Goal: Information Seeking & Learning: Learn about a topic

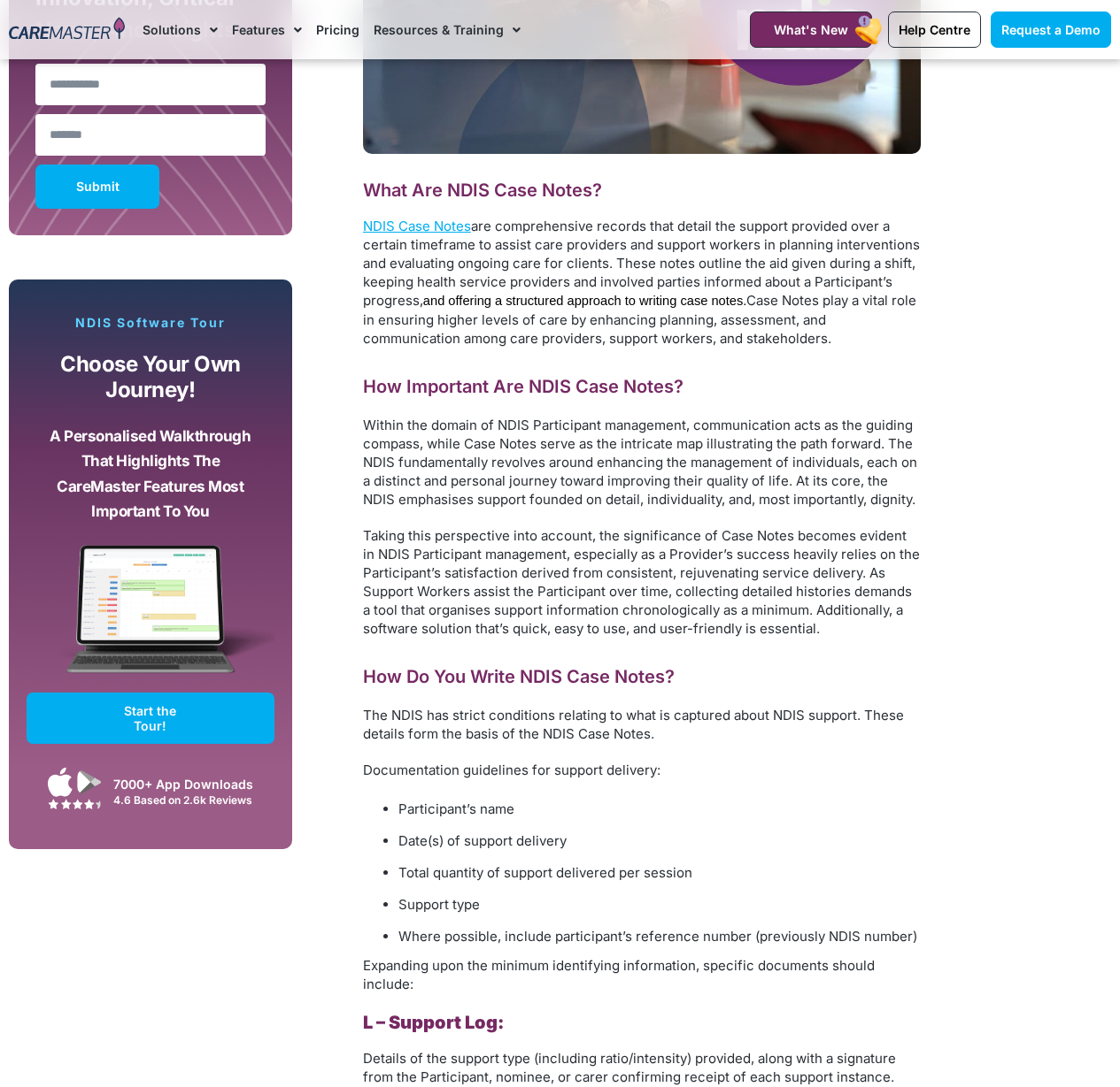
scroll to position [1256, 0]
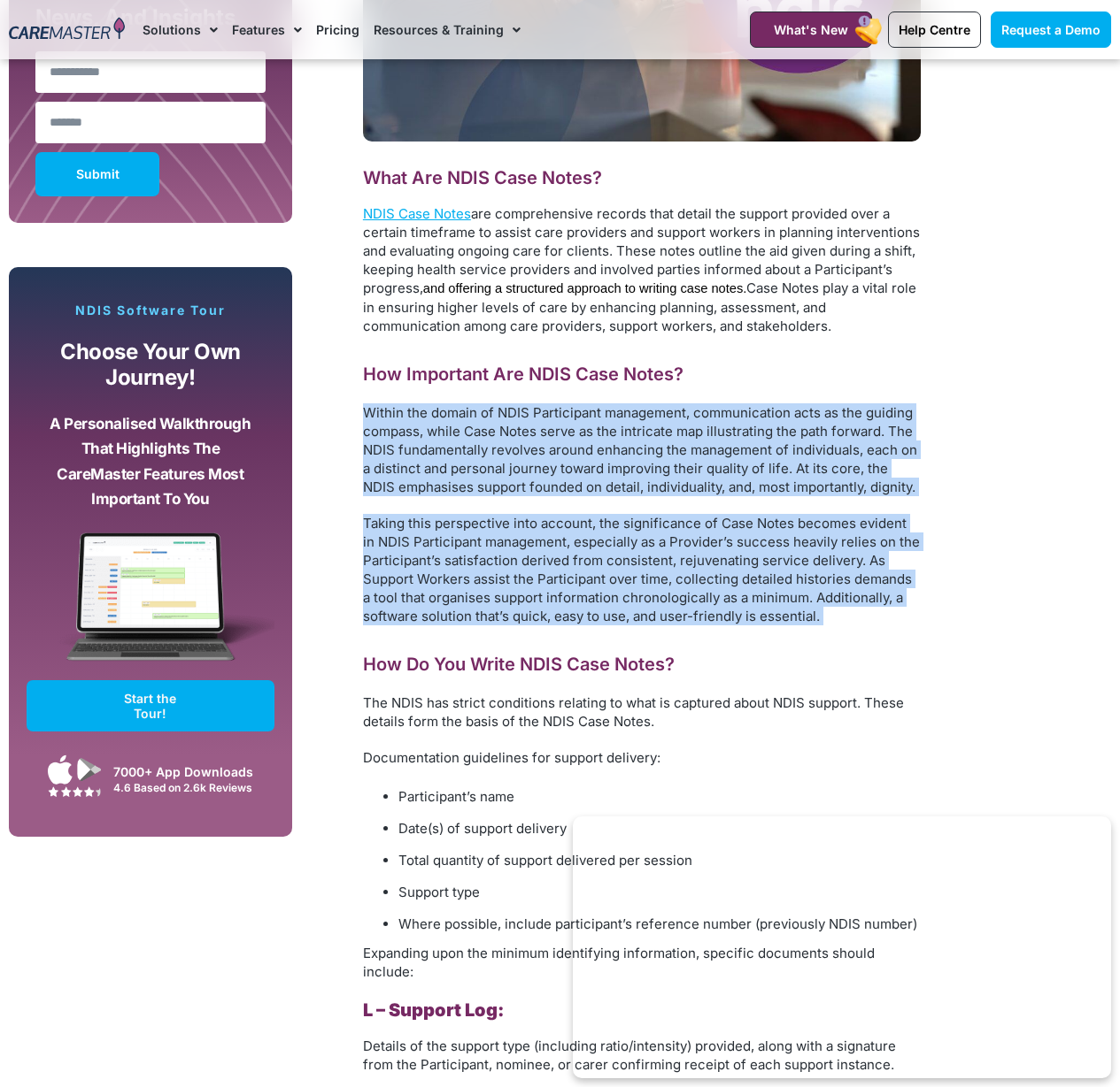
drag, startPoint x: 352, startPoint y: 399, endPoint x: 847, endPoint y: 628, distance: 545.4
drag, startPoint x: 856, startPoint y: 627, endPoint x: 864, endPoint y: 622, distance: 9.4
click at [856, 626] on div "What Are NDIS Case Notes? NDIS Case Notes are comprehensive records that detail…" at bounding box center [642, 885] width 558 height 1440
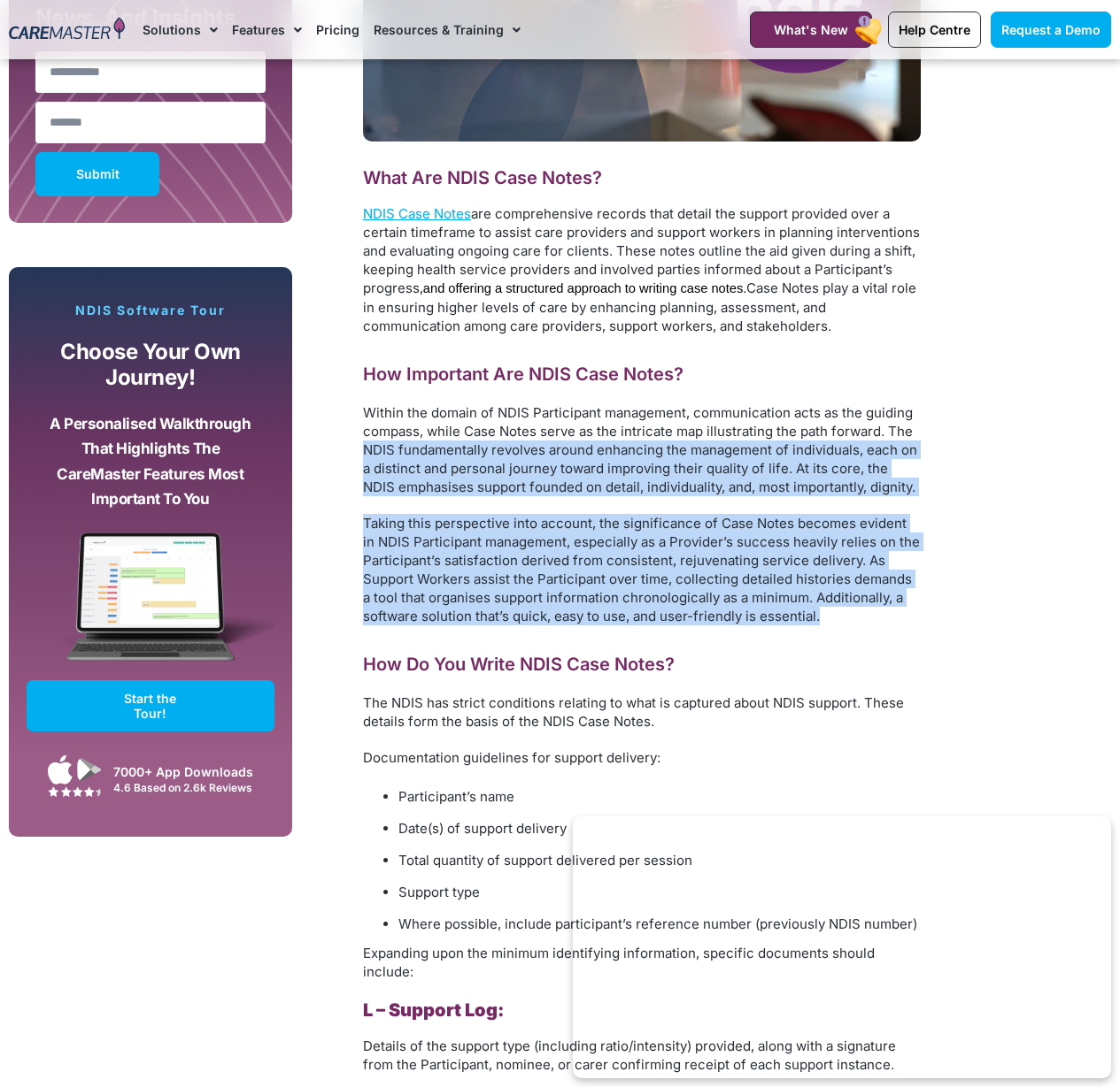
drag, startPoint x: 820, startPoint y: 611, endPoint x: 334, endPoint y: 447, distance: 512.9
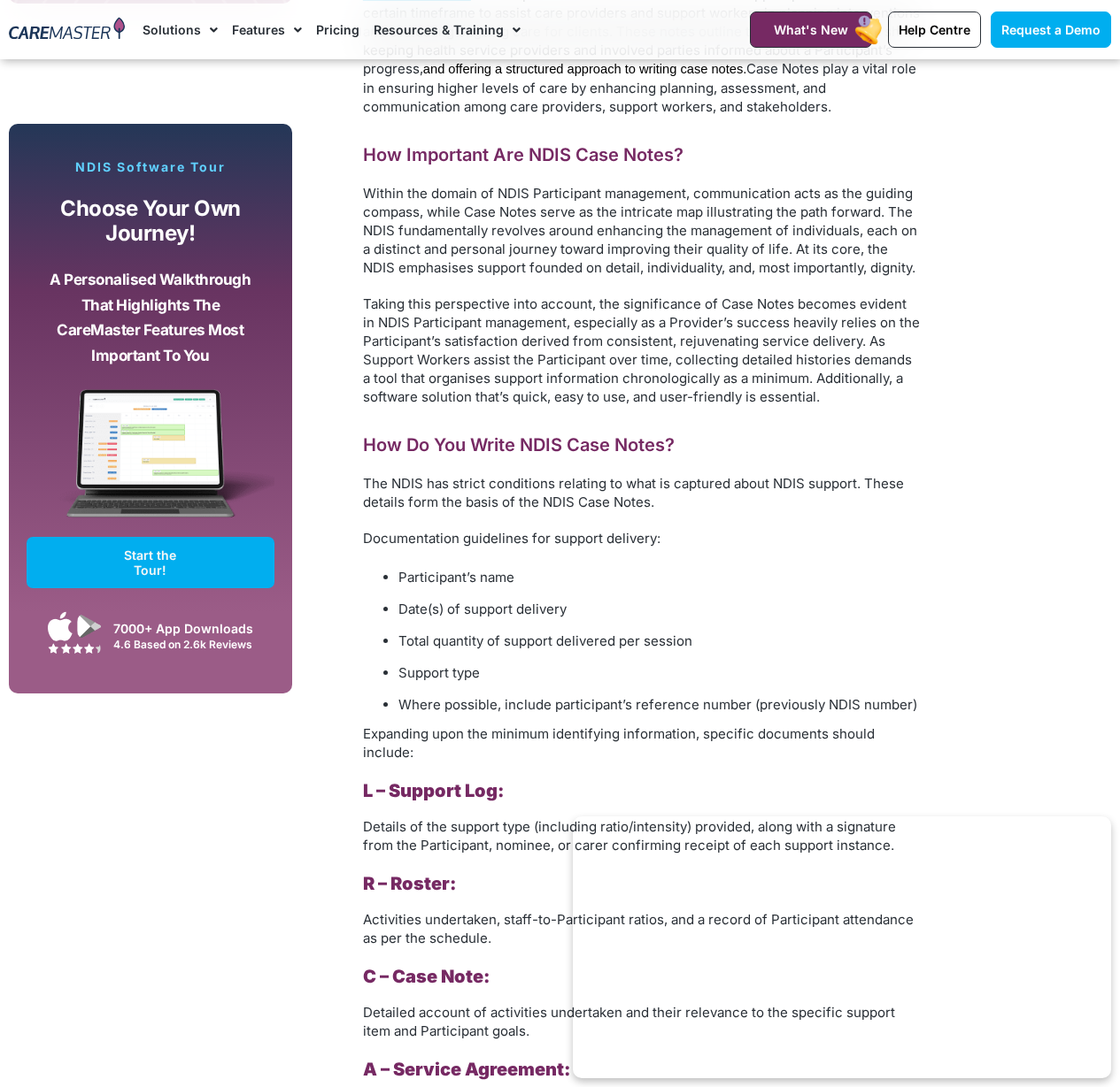
scroll to position [1474, 0]
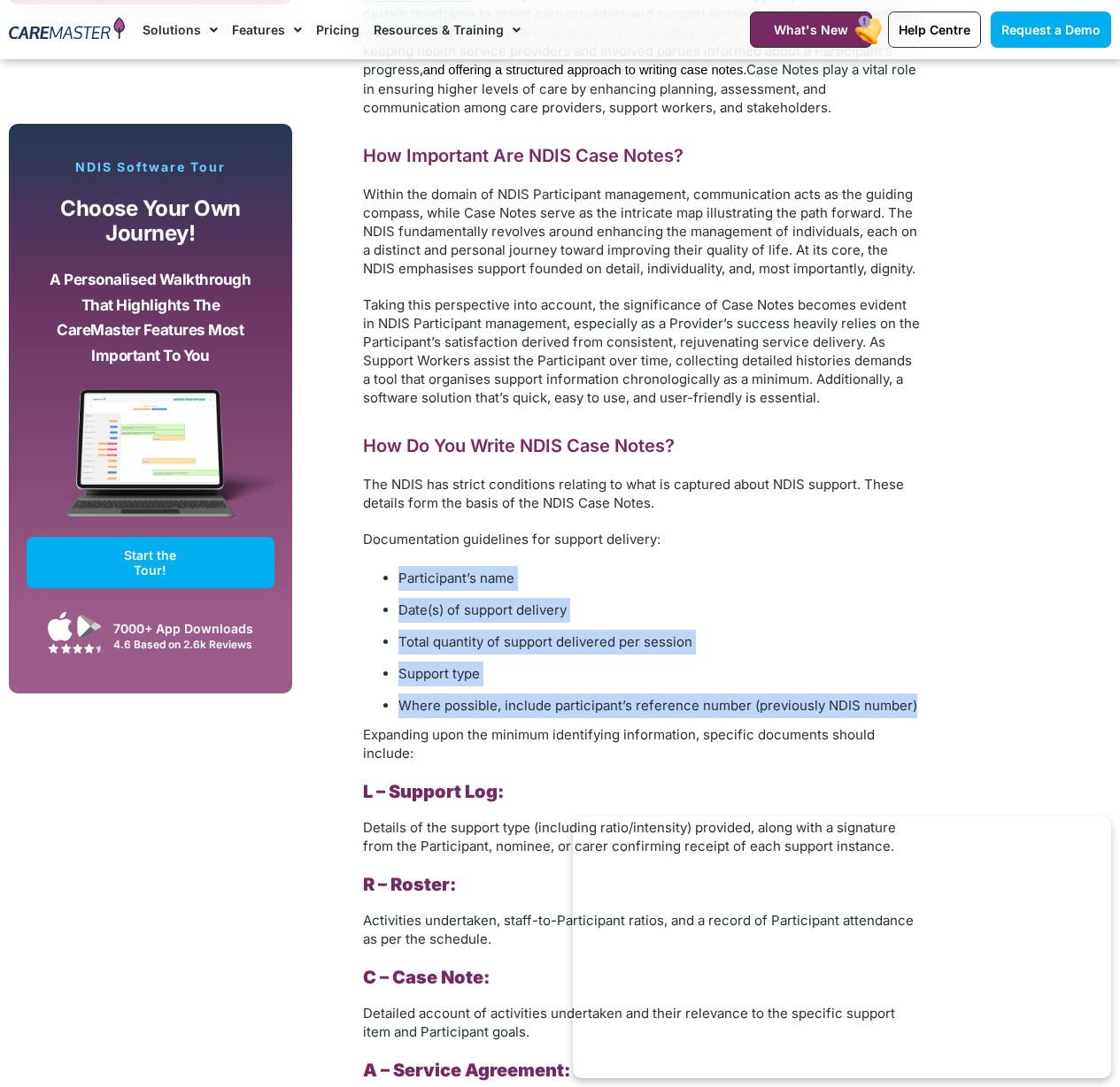
drag, startPoint x: 385, startPoint y: 562, endPoint x: 932, endPoint y: 703, distance: 564.9
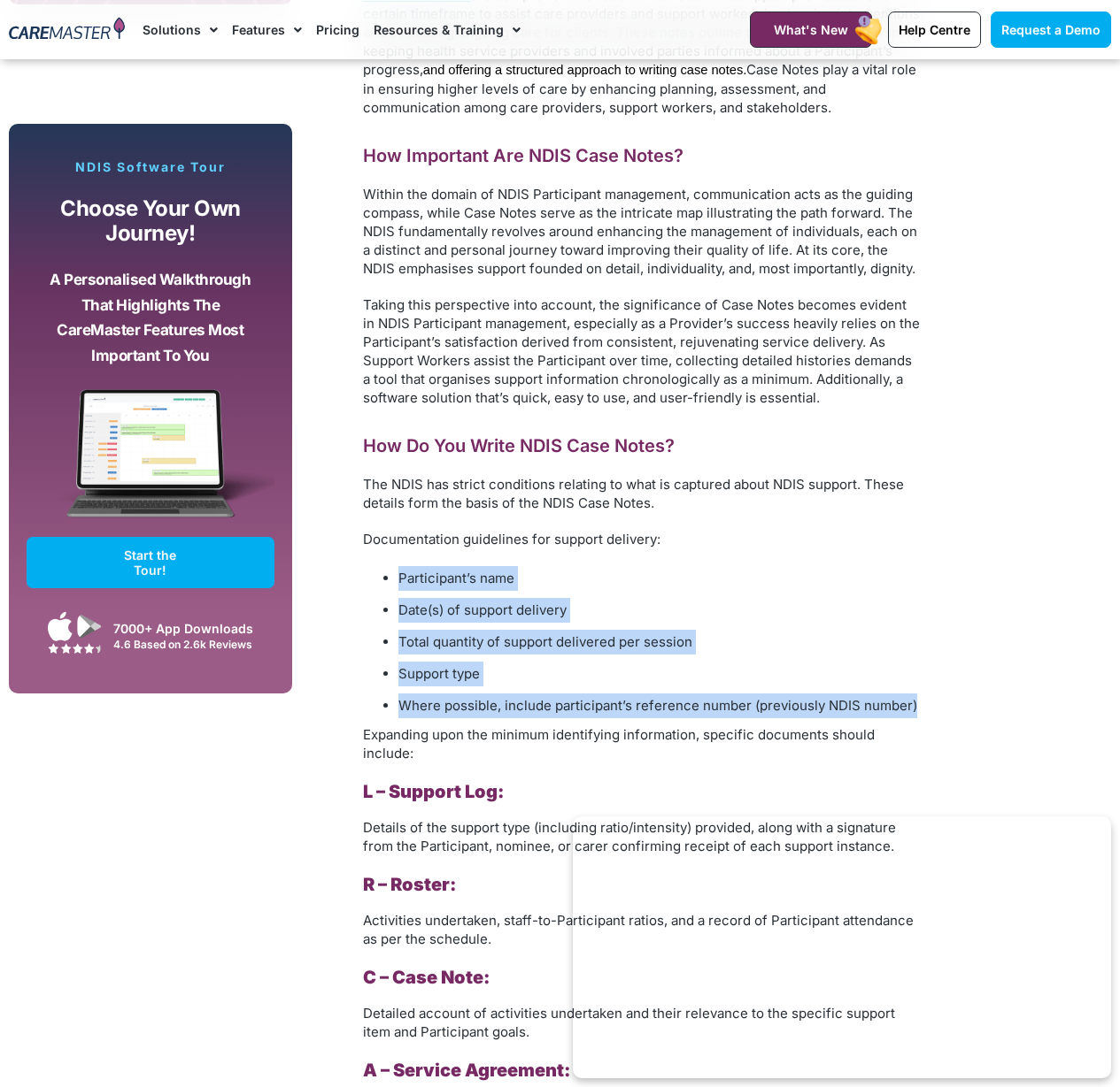
drag, startPoint x: 889, startPoint y: 694, endPoint x: 377, endPoint y: 546, distance: 533.0
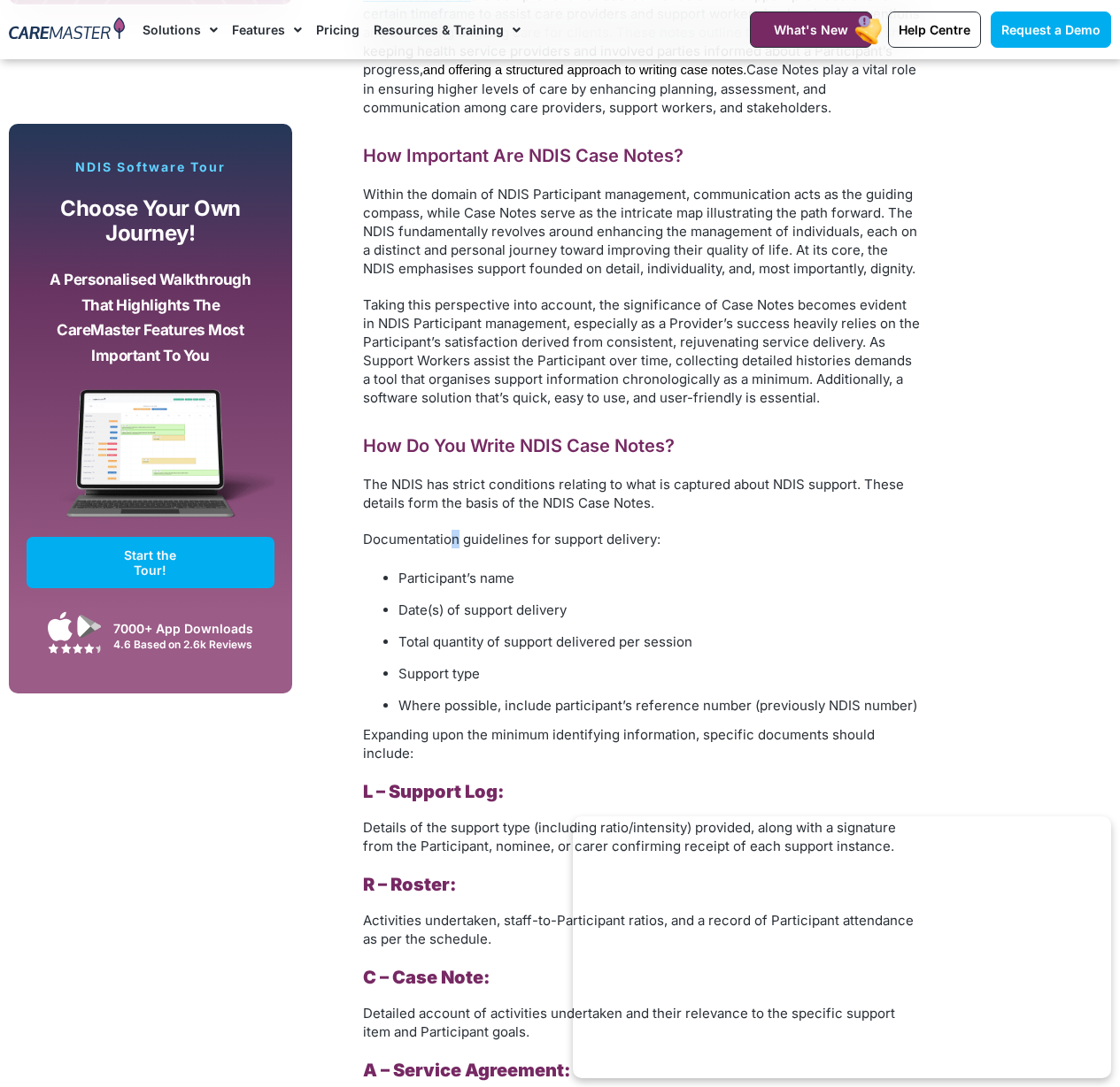
drag, startPoint x: 455, startPoint y: 529, endPoint x: 518, endPoint y: 520, distance: 63.6
click at [456, 530] on p "Documentation guidelines for support delivery:" at bounding box center [642, 539] width 558 height 19
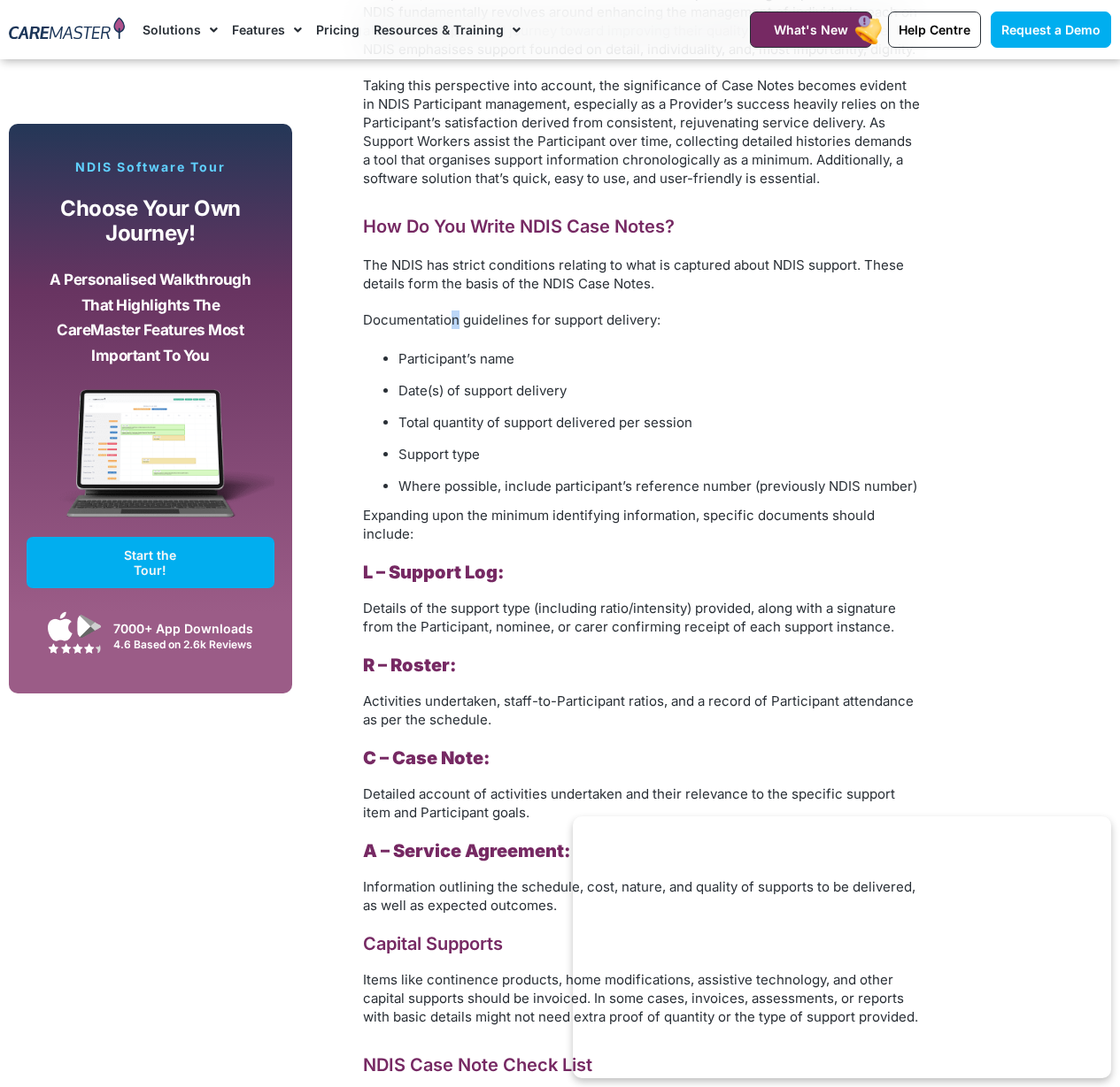
scroll to position [1851, 0]
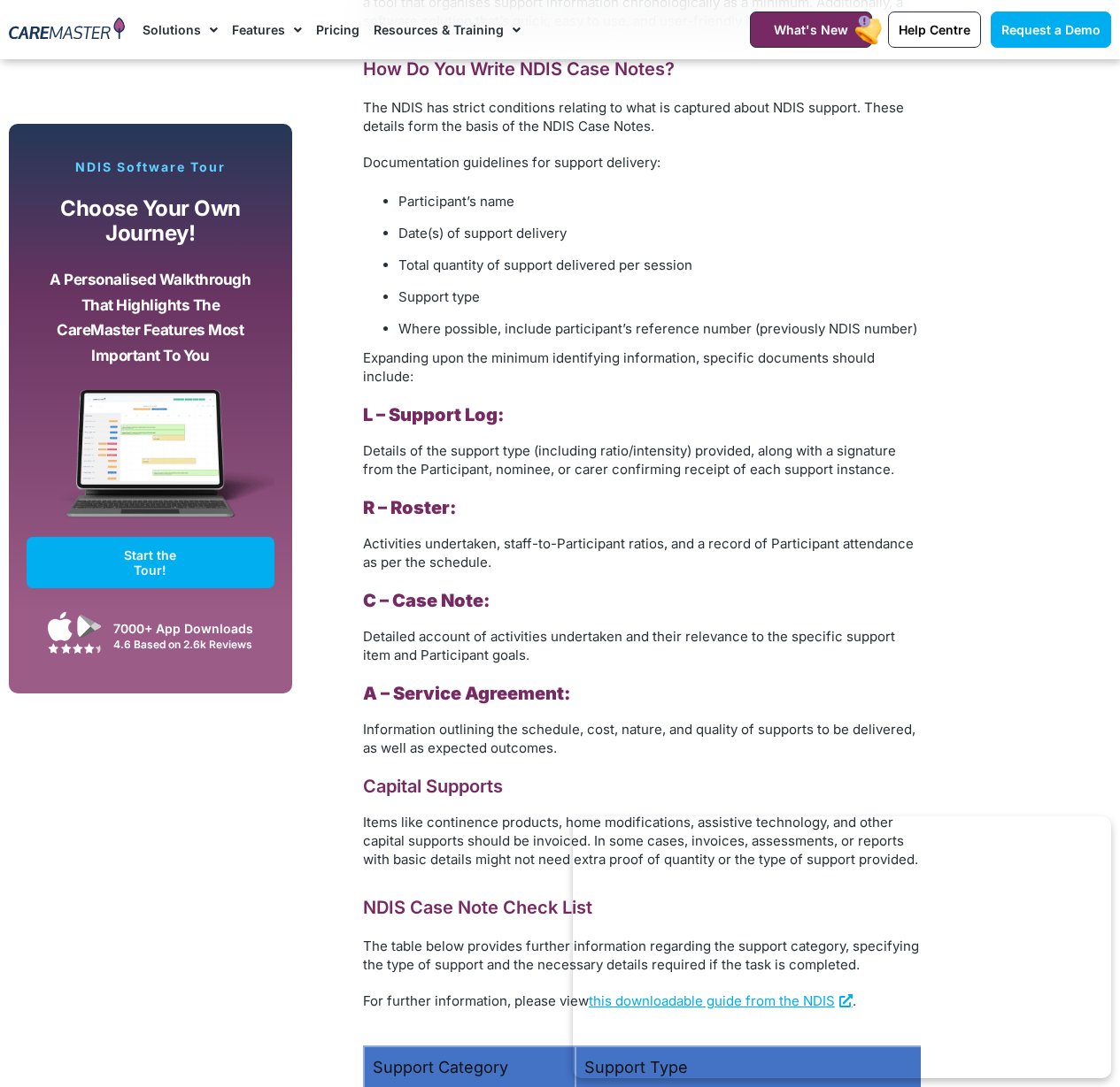
drag, startPoint x: 508, startPoint y: 576, endPoint x: 544, endPoint y: 568, distance: 36.9
click at [544, 568] on div "What Are NDIS Case Notes? NDIS Case Notes are comprehensive records that detail…" at bounding box center [642, 291] width 558 height 1440
drag, startPoint x: 477, startPoint y: 558, endPoint x: 540, endPoint y: 569, distance: 64.0
click at [539, 569] on p "Activities undertaken, staff-to-Participant ratios, and a record of Participant…" at bounding box center [642, 553] width 558 height 38
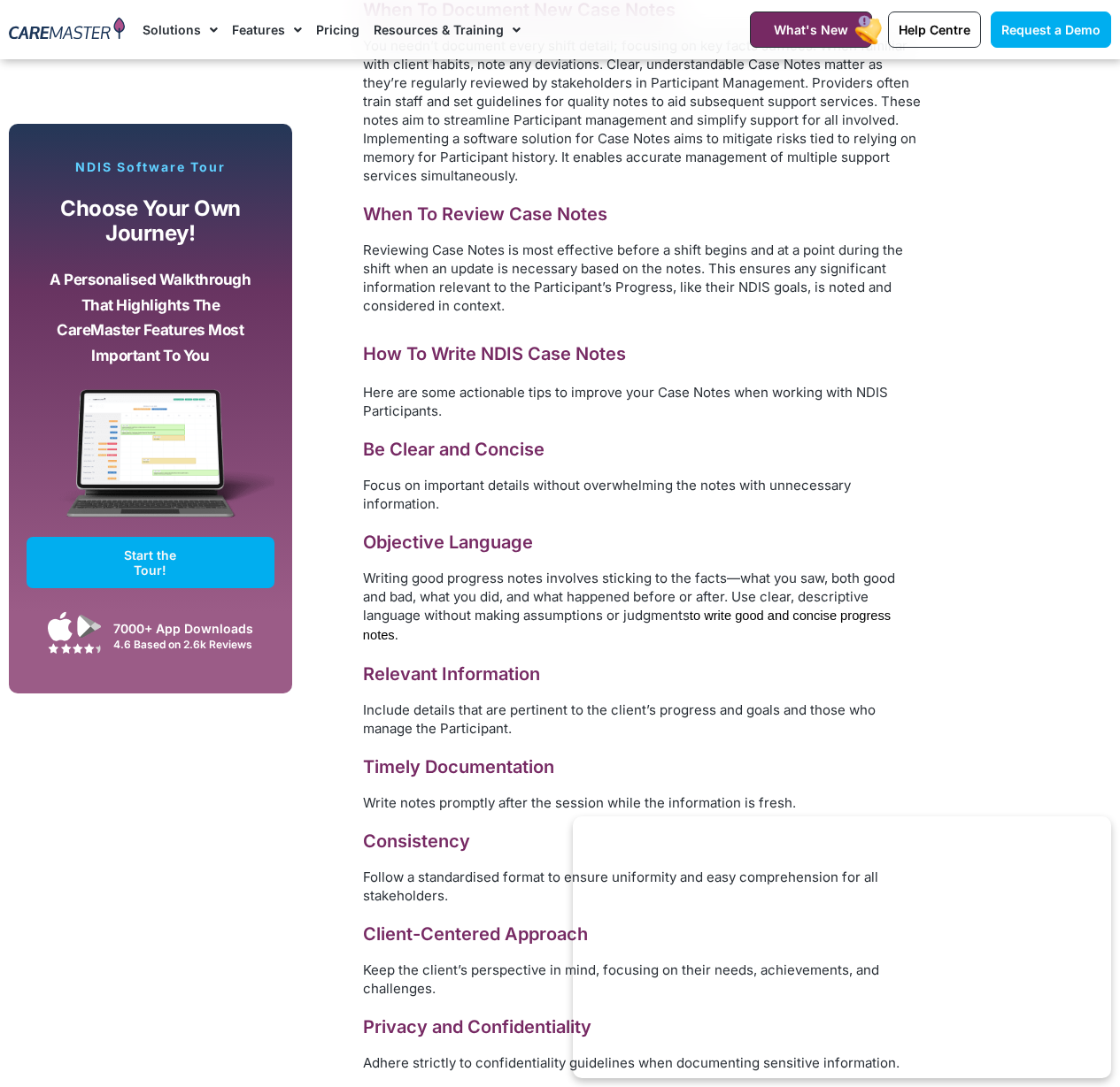
scroll to position [6095, 0]
